Goal: Task Accomplishment & Management: Complete application form

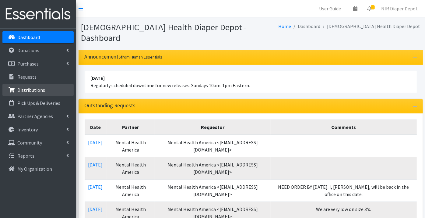
click at [29, 89] on p "Distributions" at bounding box center [31, 90] width 28 height 6
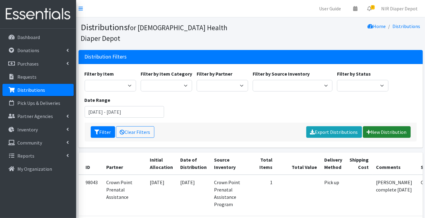
click at [378, 126] on link "New Distribution" at bounding box center [387, 132] width 48 height 12
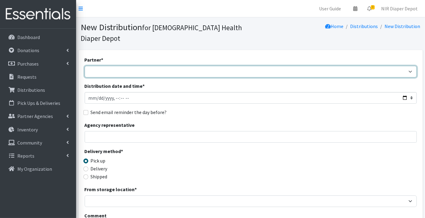
click at [133, 66] on select "ANEW Minitries Crown Point Prenatal Assistance Hammond Prenatal Assistance Prog…" at bounding box center [251, 72] width 332 height 12
select select "2547"
click at [85, 66] on select "ANEW Minitries Crown Point Prenatal Assistance Hammond Prenatal Assistance Prog…" at bounding box center [251, 72] width 332 height 12
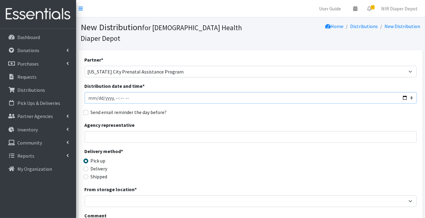
click at [97, 92] on input "Distribution date and time *" at bounding box center [251, 98] width 332 height 12
type input "2025-10-09T23:59"
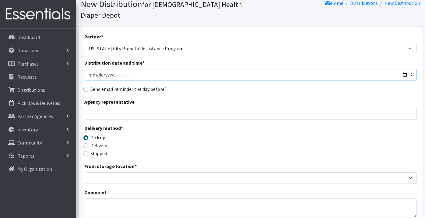
scroll to position [34, 0]
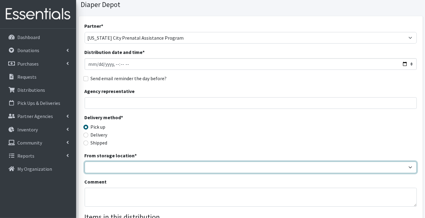
click at [104, 161] on select "Crown Point Bulk Storage Crown Point Prenatal Assistance Program Grant Car Seat…" at bounding box center [251, 167] width 332 height 12
select select "263"
click at [85, 161] on select "Crown Point Bulk Storage Crown Point Prenatal Assistance Program Grant Car Seat…" at bounding box center [251, 167] width 332 height 12
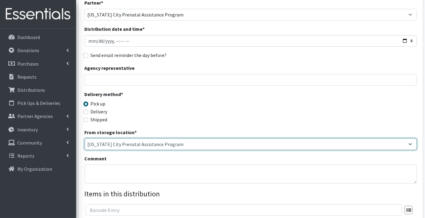
scroll to position [68, 0]
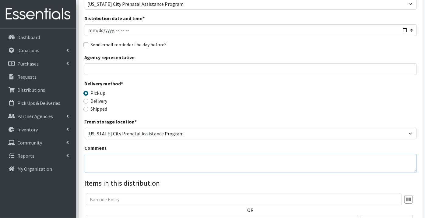
click at [101, 154] on textarea "Comment" at bounding box center [251, 163] width 332 height 19
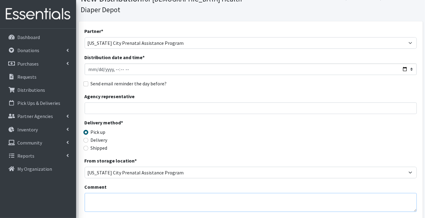
scroll to position [101, 0]
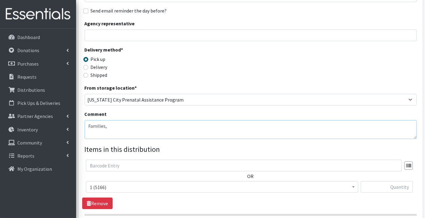
click at [114, 120] on textarea "Families," at bounding box center [251, 129] width 332 height 19
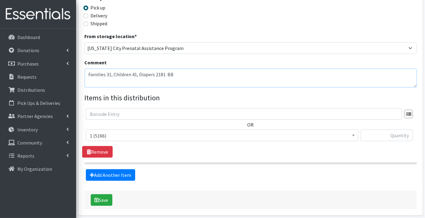
scroll to position [167, 0]
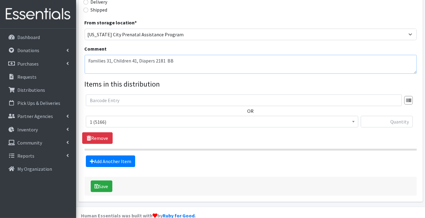
type textarea "Families 31, Children 41, Diapers 2181 BB"
click at [134, 118] on span "1 (5166)" at bounding box center [222, 122] width 265 height 9
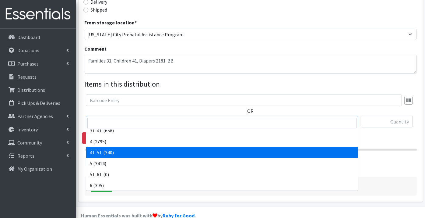
scroll to position [191, 0]
select select "9184"
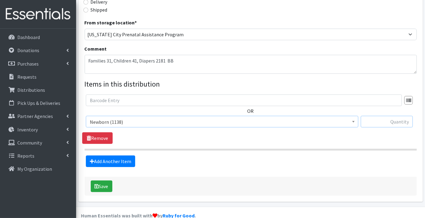
click at [371, 116] on input "text" at bounding box center [387, 122] width 52 height 12
type input "72"
click at [110, 155] on link "Add Another Item" at bounding box center [110, 161] width 49 height 12
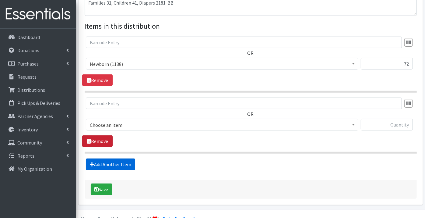
scroll to position [227, 0]
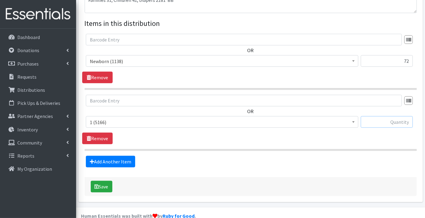
click at [387, 116] on input "text" at bounding box center [387, 122] width 52 height 12
type input "76"
click at [95, 156] on link "Add Another Item" at bounding box center [110, 162] width 49 height 12
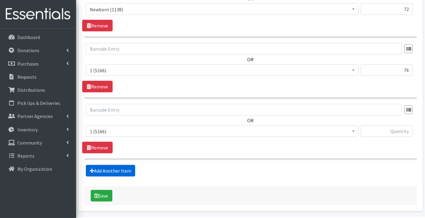
scroll to position [288, 0]
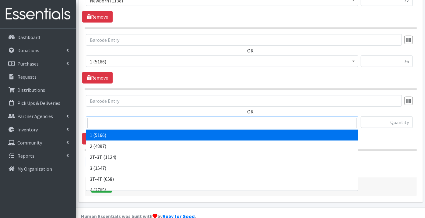
click at [100, 118] on span "1 (5166)" at bounding box center [222, 122] width 265 height 9
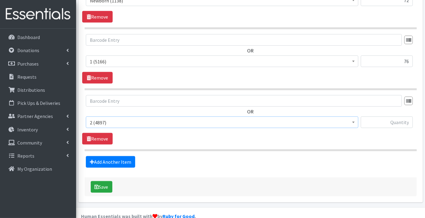
click at [99, 118] on span "2 (4897)" at bounding box center [222, 122] width 265 height 9
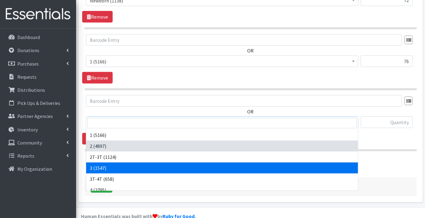
select select "9187"
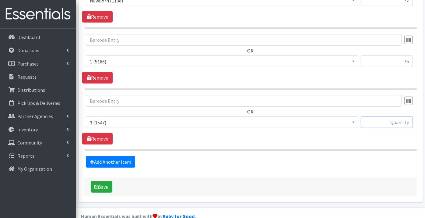
click at [389, 116] on input "text" at bounding box center [387, 122] width 52 height 12
type input "134"
click at [122, 156] on link "Add Another Item" at bounding box center [110, 162] width 49 height 12
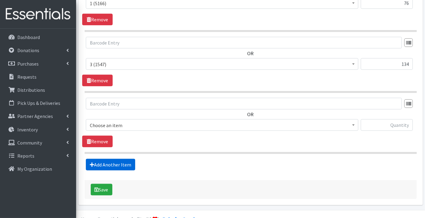
scroll to position [348, 0]
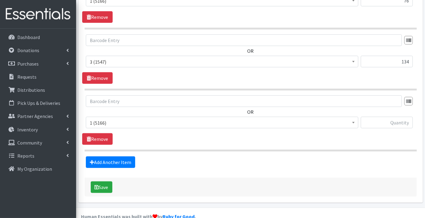
click at [106, 118] on span "1 (5166)" at bounding box center [222, 122] width 265 height 9
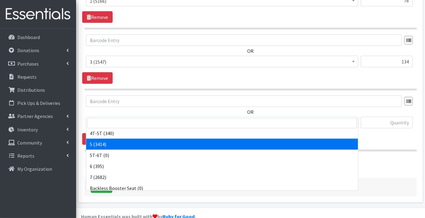
scroll to position [34, 0]
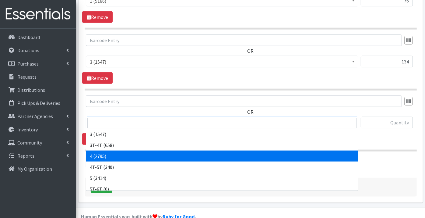
select select "9188"
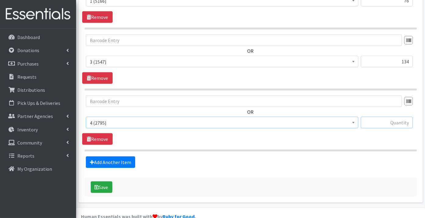
click at [396, 117] on input "text" at bounding box center [387, 123] width 52 height 12
type input "654"
click at [123, 156] on link "Add Another Item" at bounding box center [110, 162] width 49 height 12
click at [104, 133] on link "Remove" at bounding box center [97, 139] width 30 height 12
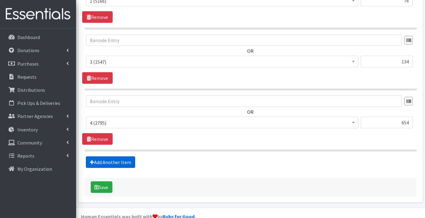
click at [110, 156] on link "Add Another Item" at bounding box center [110, 162] width 49 height 12
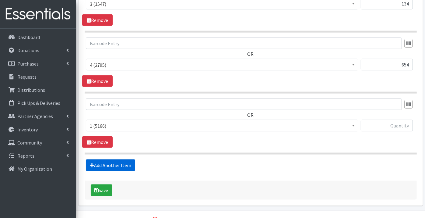
scroll to position [409, 0]
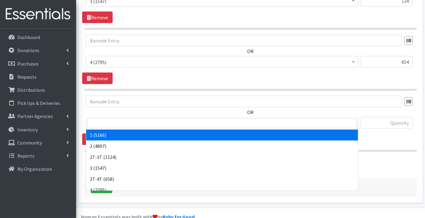
click at [101, 119] on span "1 (5166)" at bounding box center [222, 123] width 265 height 9
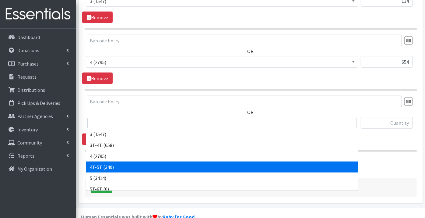
scroll to position [68, 0]
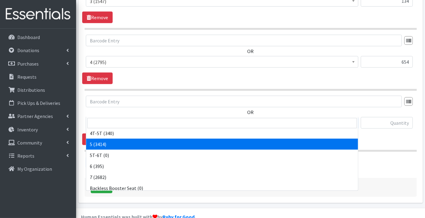
select select "9189"
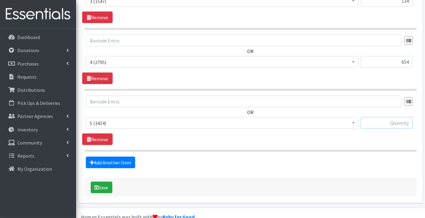
click at [392, 117] on input "text" at bounding box center [387, 123] width 52 height 12
type input "441"
click at [112, 157] on link "Add Another Item" at bounding box center [110, 163] width 49 height 12
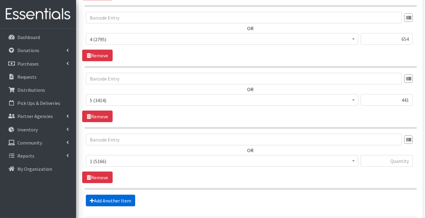
scroll to position [470, 0]
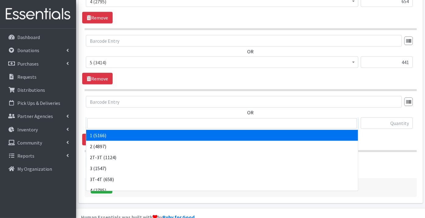
click at [102, 119] on span "1 (5166)" at bounding box center [222, 123] width 265 height 9
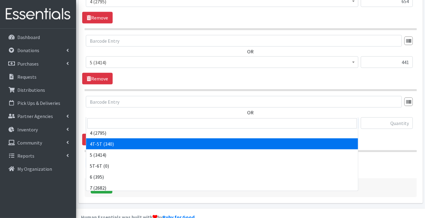
scroll to position [68, 0]
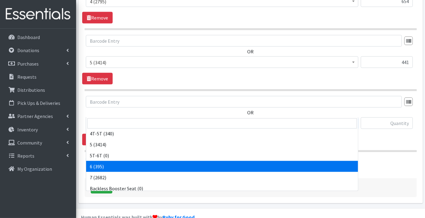
select select "9190"
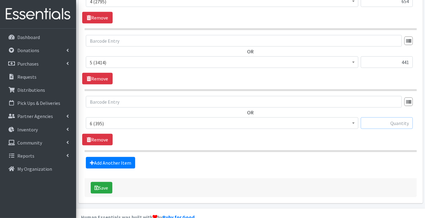
click at [401, 117] on input "text" at bounding box center [387, 123] width 52 height 12
click at [106, 134] on link "Remove" at bounding box center [97, 140] width 30 height 12
click at [104, 72] on link "Remove" at bounding box center [97, 78] width 30 height 12
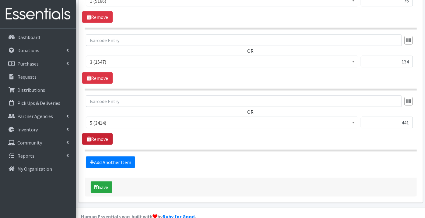
click at [99, 133] on link "Remove" at bounding box center [97, 139] width 30 height 12
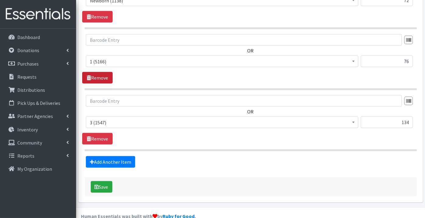
click at [100, 72] on link "Remove" at bounding box center [97, 78] width 30 height 12
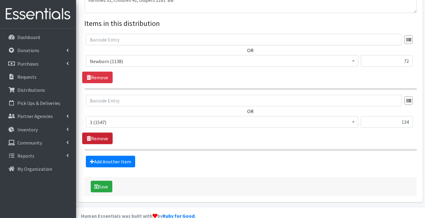
click at [101, 133] on link "Remove" at bounding box center [97, 139] width 30 height 12
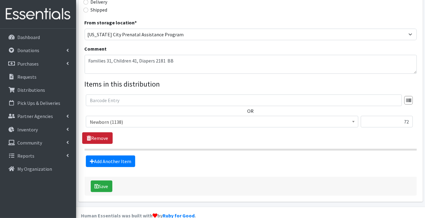
click at [97, 132] on link "Remove" at bounding box center [97, 138] width 30 height 12
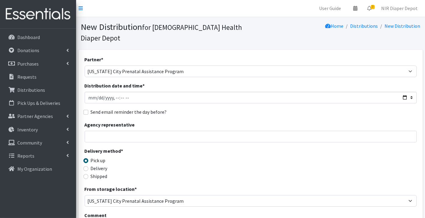
scroll to position [0, 0]
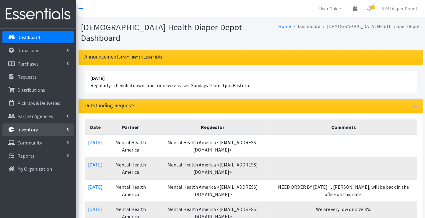
click at [32, 128] on p "Inventory" at bounding box center [27, 129] width 20 height 6
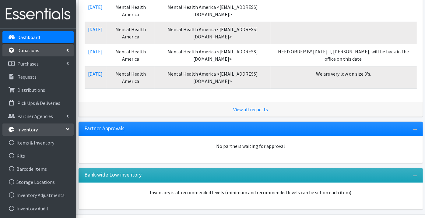
click at [23, 50] on p "Donations" at bounding box center [28, 50] width 22 height 6
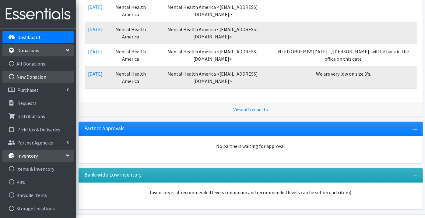
click at [26, 77] on link "New Donation" at bounding box center [37, 77] width 71 height 12
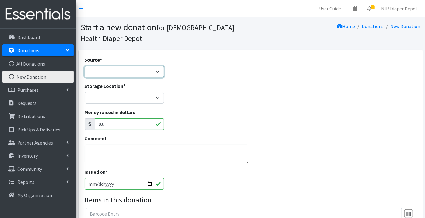
click at [97, 72] on select "Product Drive Manufacturer Donation Site Misc. Donation" at bounding box center [125, 72] width 80 height 12
select select "Misc. Donation"
click at [85, 66] on select "Product Drive Manufacturer Donation Site Misc. Donation" at bounding box center [125, 72] width 80 height 12
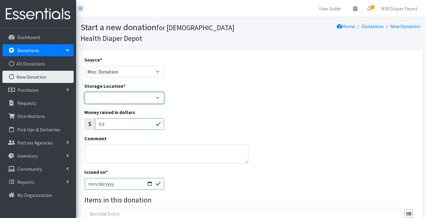
click at [99, 97] on select "Crown Point Bulk Storage Crown Point Prenatal Assistance Program Grant Car Seat…" at bounding box center [125, 98] width 80 height 12
select select "269"
click at [85, 92] on select "Crown Point Bulk Storage Crown Point Prenatal Assistance Program Grant Car Seat…" at bounding box center [125, 98] width 80 height 12
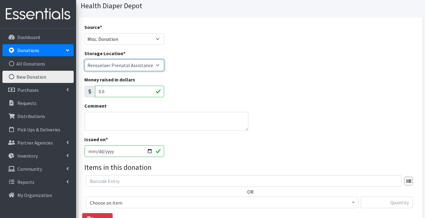
scroll to position [68, 0]
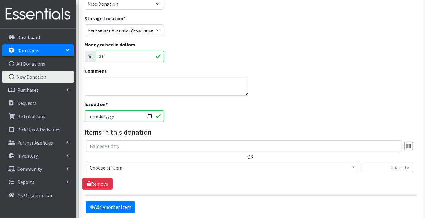
click at [90, 115] on input "2025-10-10" at bounding box center [125, 116] width 80 height 12
type input "[DATE]"
click at [102, 165] on span "Choose an item" at bounding box center [222, 167] width 265 height 9
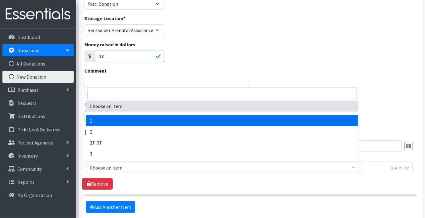
select select "9185"
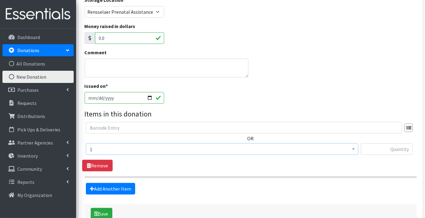
scroll to position [101, 0]
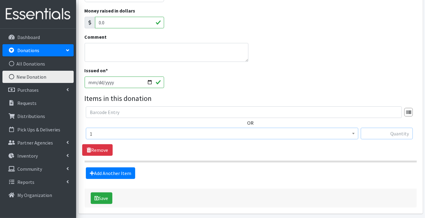
click at [390, 134] on input "text" at bounding box center [387, 134] width 52 height 12
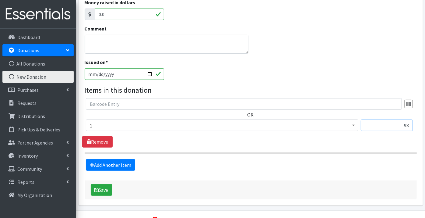
scroll to position [124, 0]
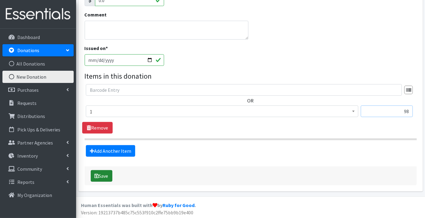
type input "98"
click at [104, 174] on button "Save" at bounding box center [102, 176] width 22 height 12
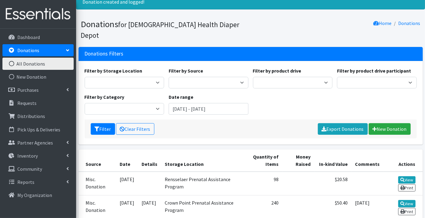
scroll to position [34, 0]
